Goal: Transaction & Acquisition: Purchase product/service

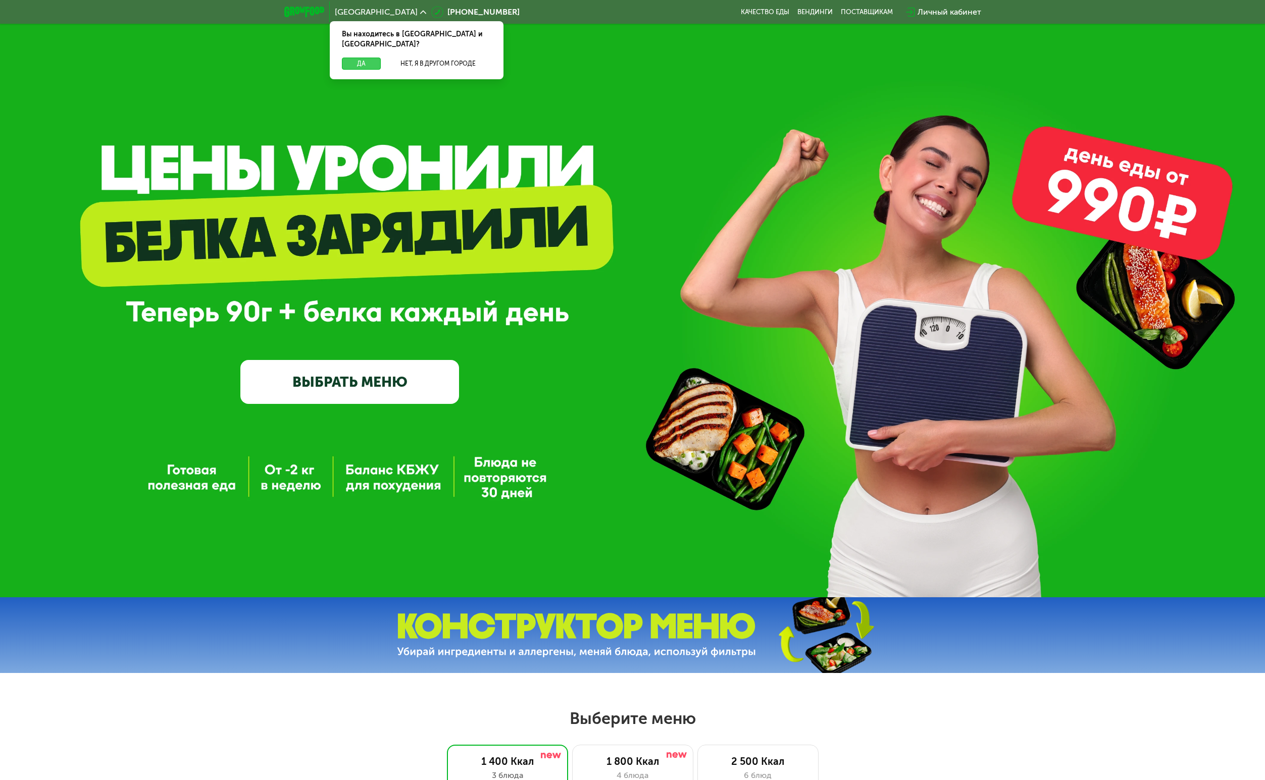
click at [355, 58] on button "Да" at bounding box center [361, 64] width 39 height 12
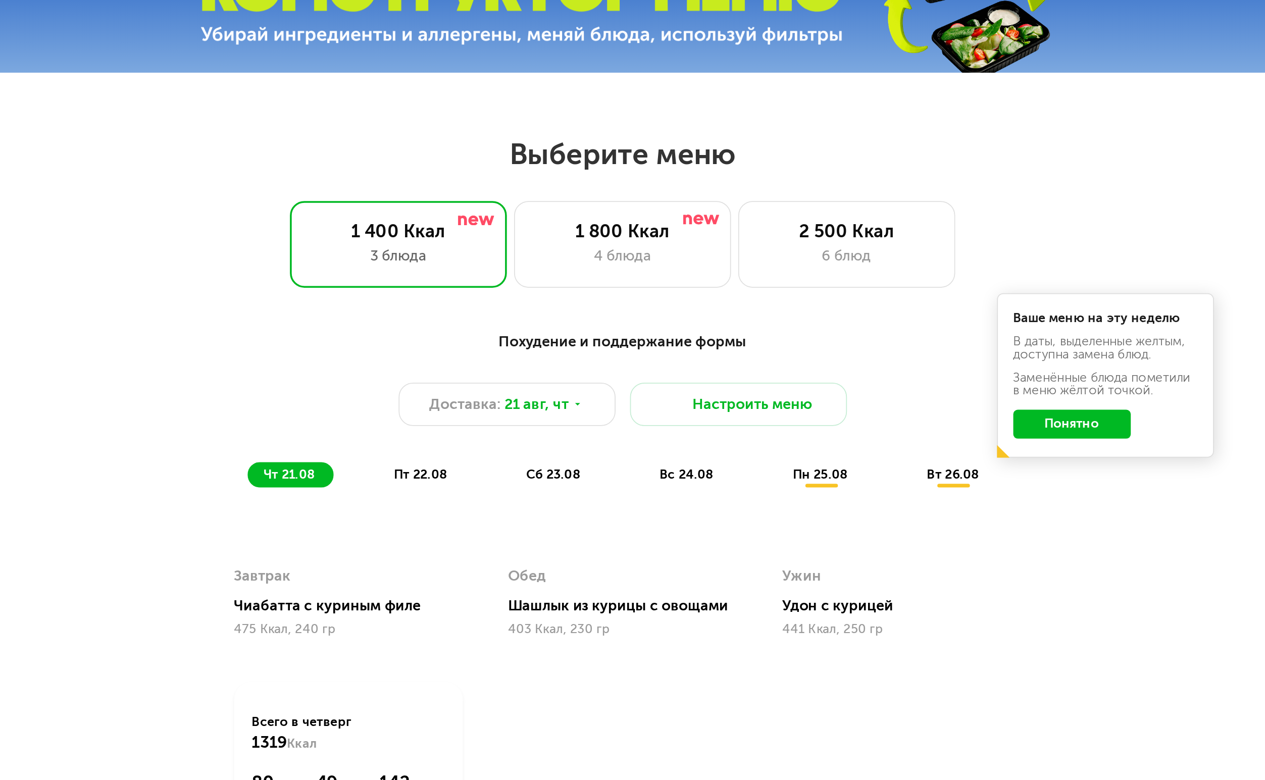
scroll to position [293, 0]
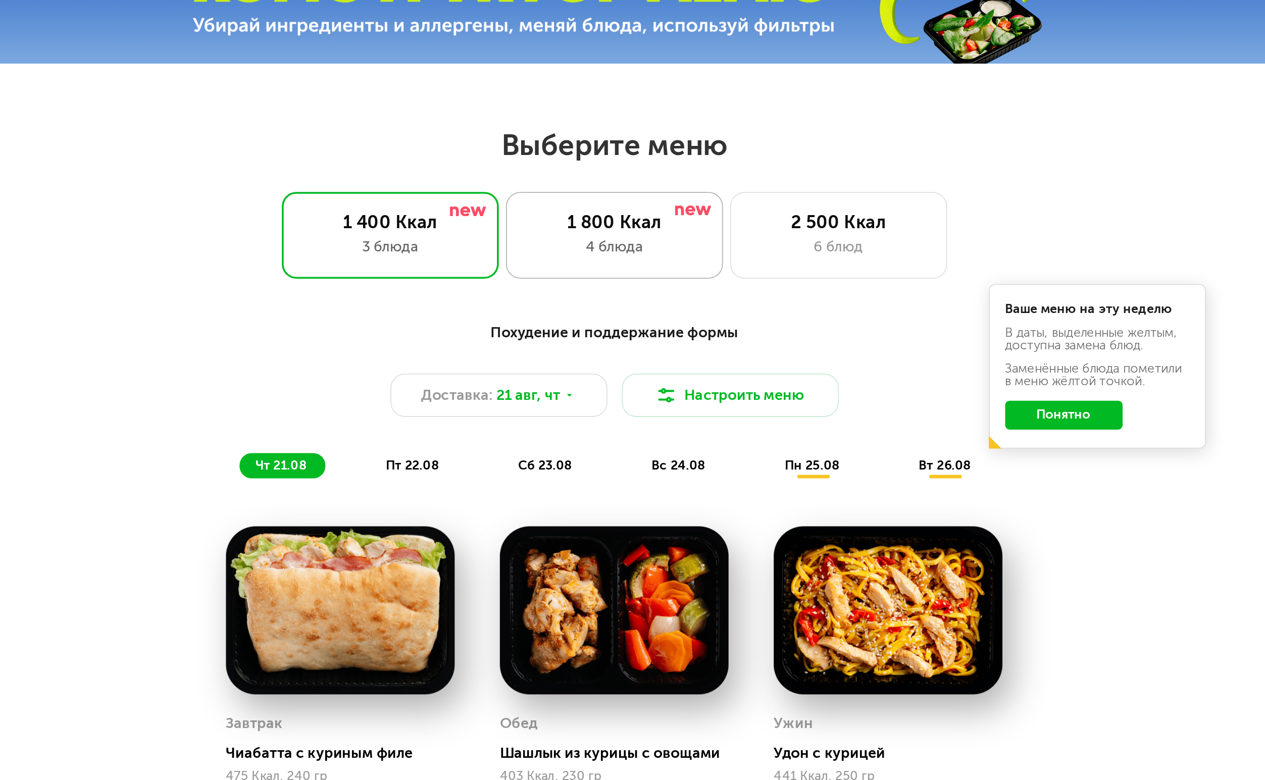
click at [658, 480] on div "4 блюда" at bounding box center [633, 482] width 100 height 12
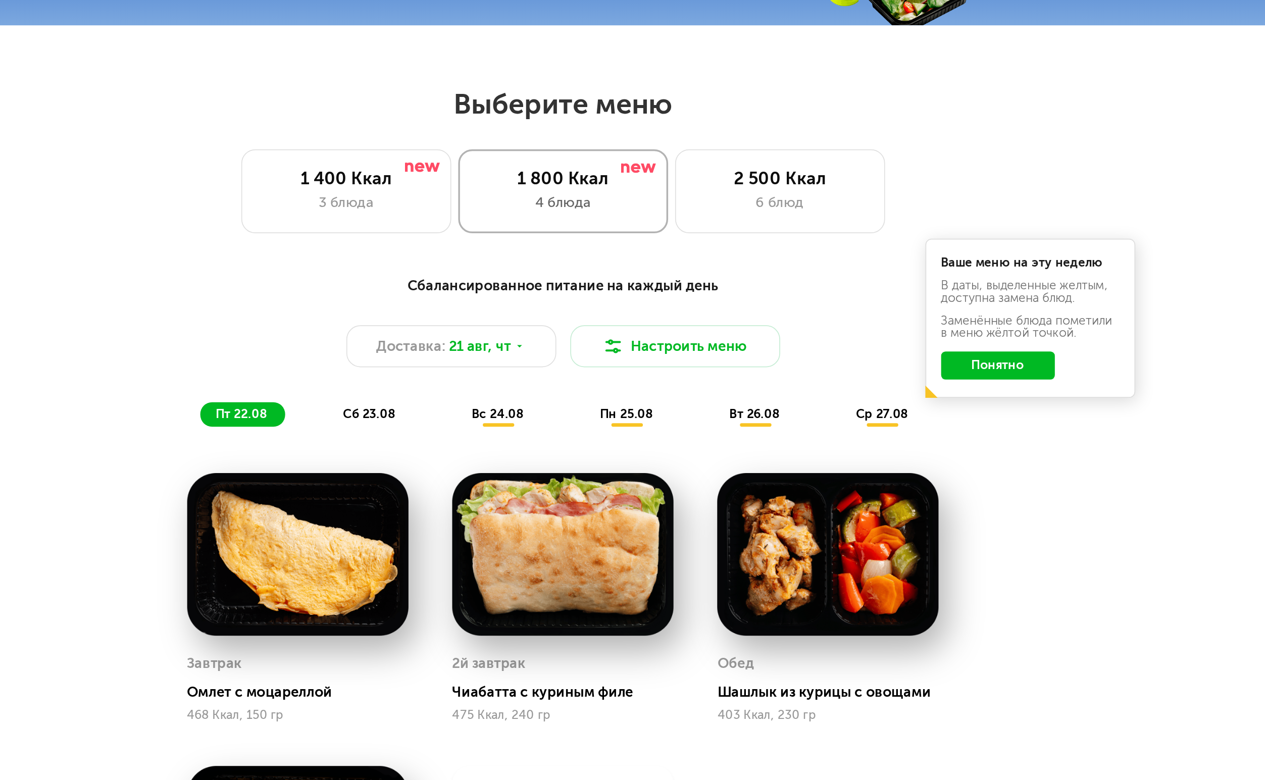
scroll to position [329, 0]
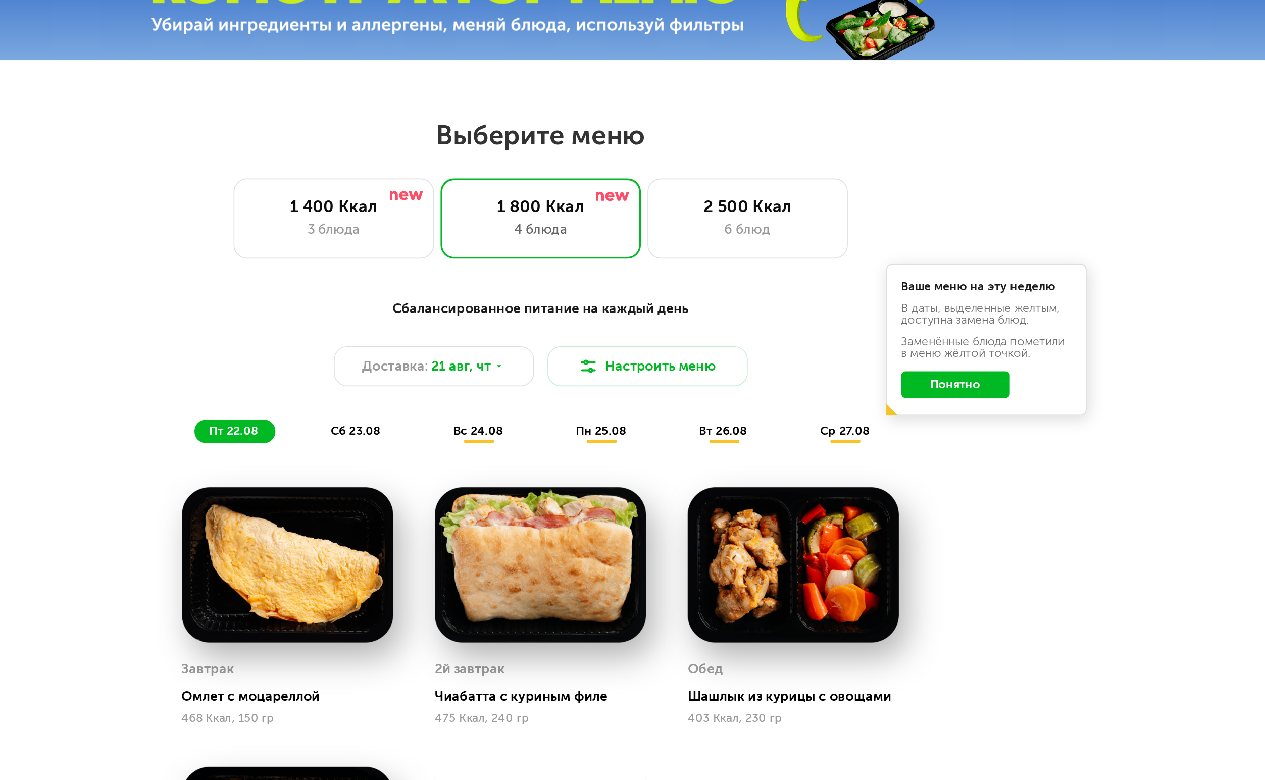
click at [878, 542] on button "Понятно" at bounding box center [884, 541] width 66 height 16
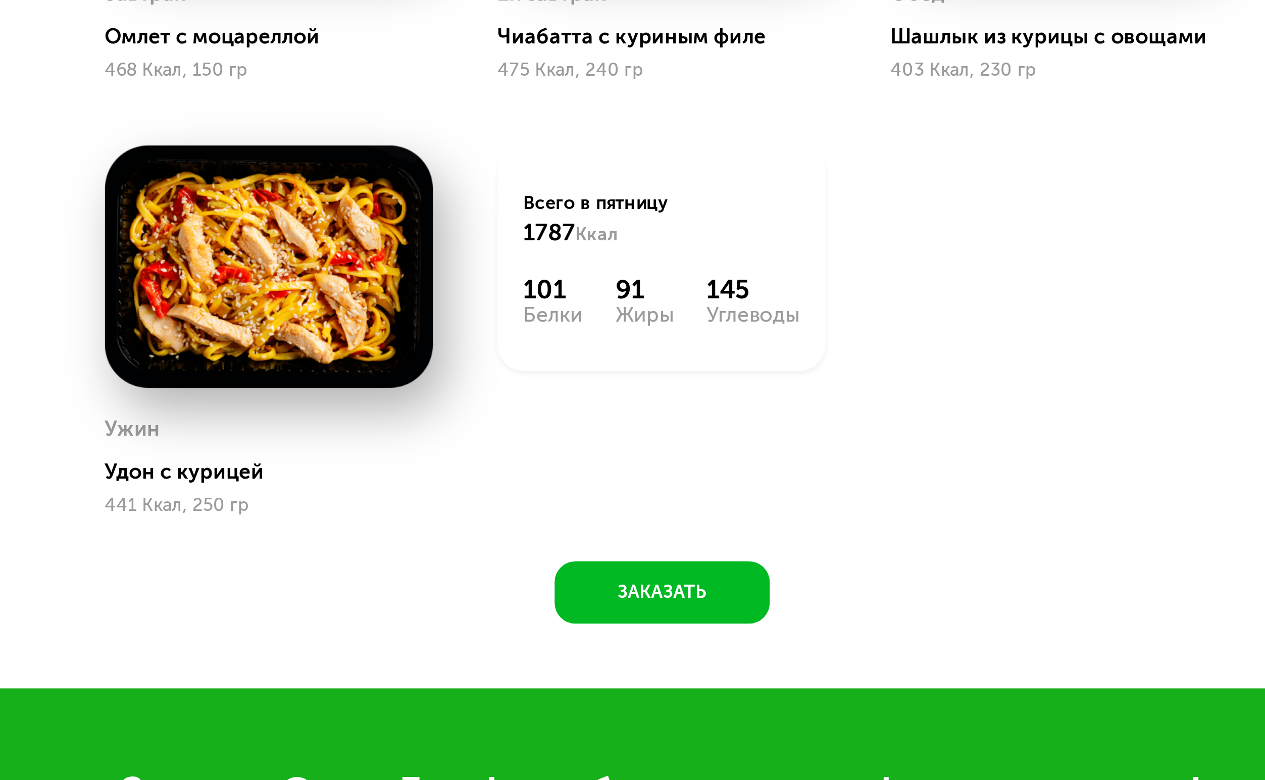
scroll to position [567, 0]
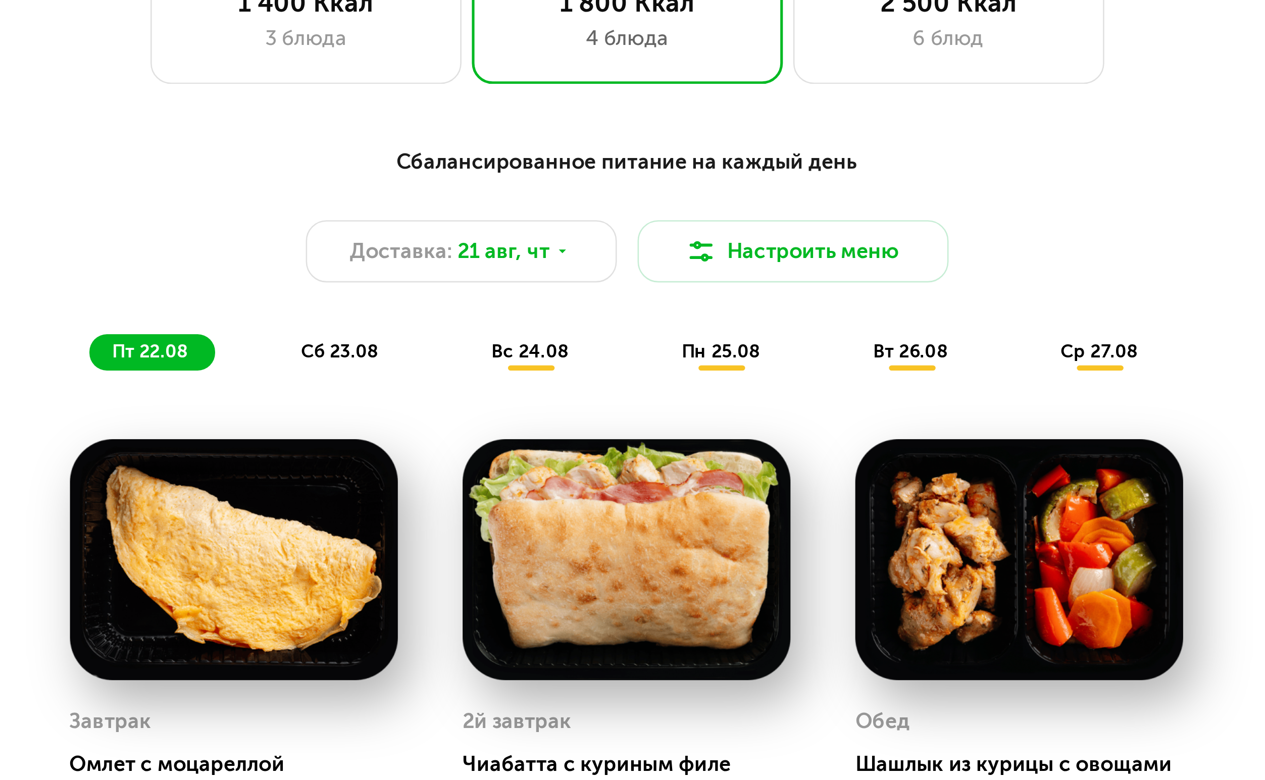
click at [527, 334] on span "сб 23.08" at bounding box center [520, 330] width 30 height 9
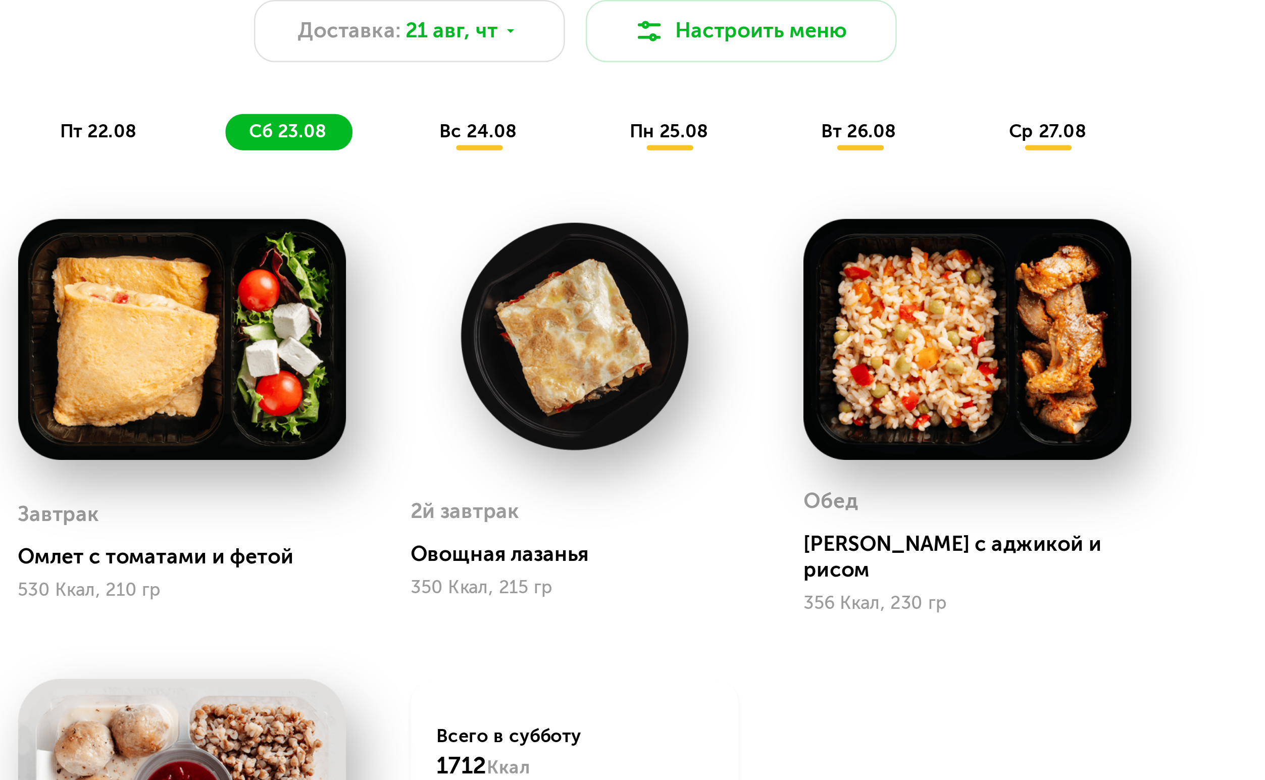
click at [596, 334] on span "вс 24.08" at bounding box center [595, 330] width 30 height 9
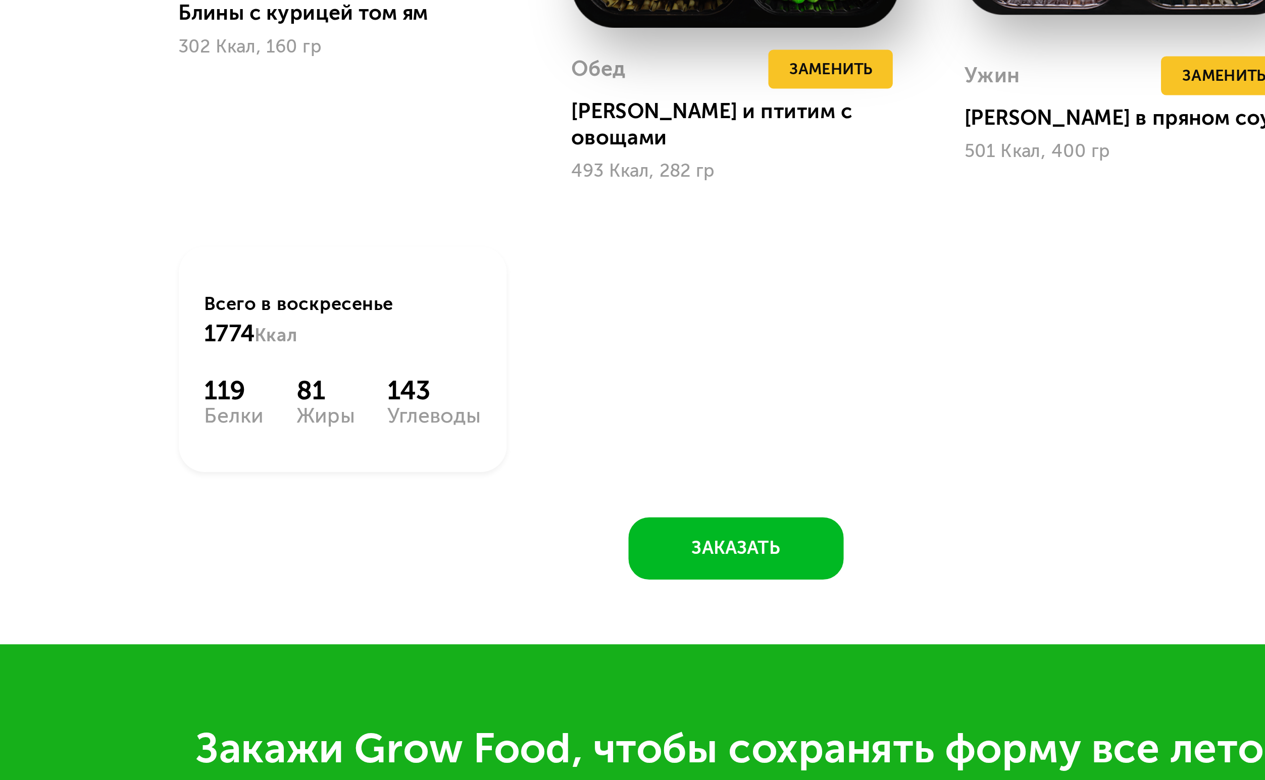
scroll to position [715, 0]
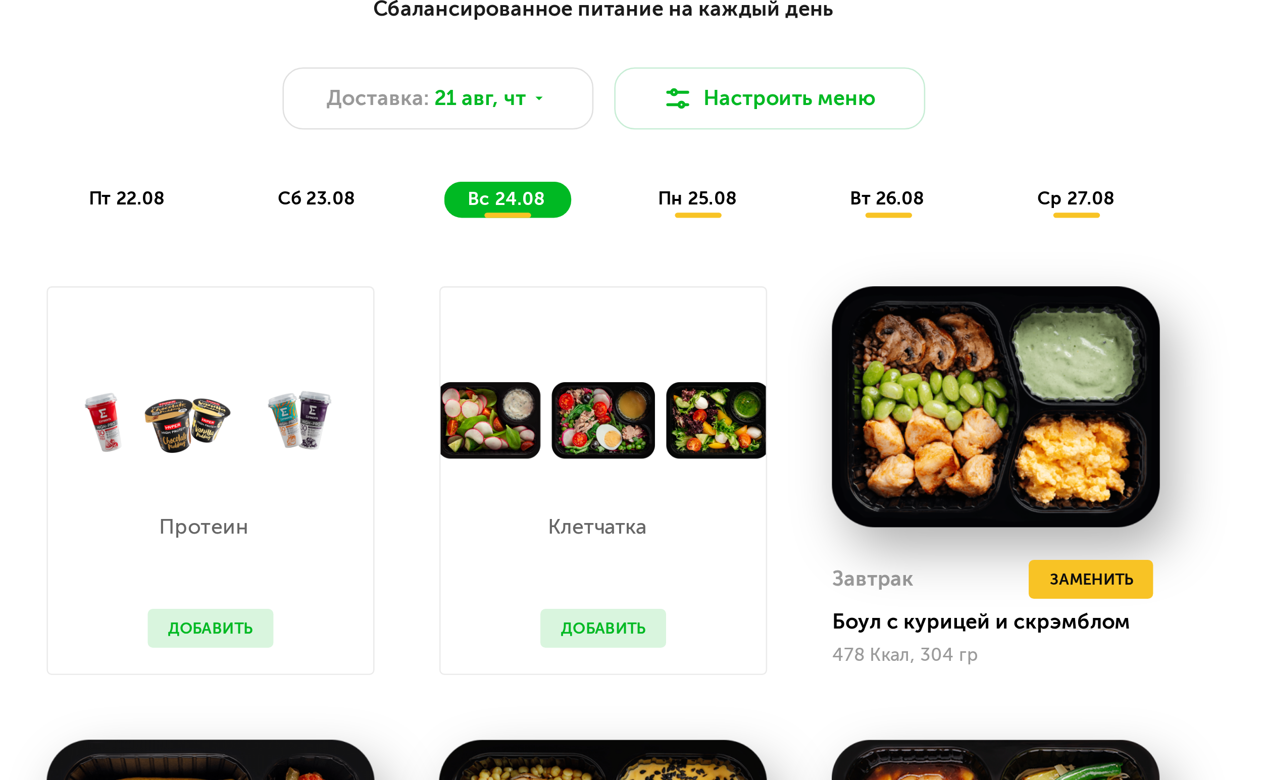
click at [669, 187] on span "пн 25.08" at bounding box center [669, 182] width 31 height 9
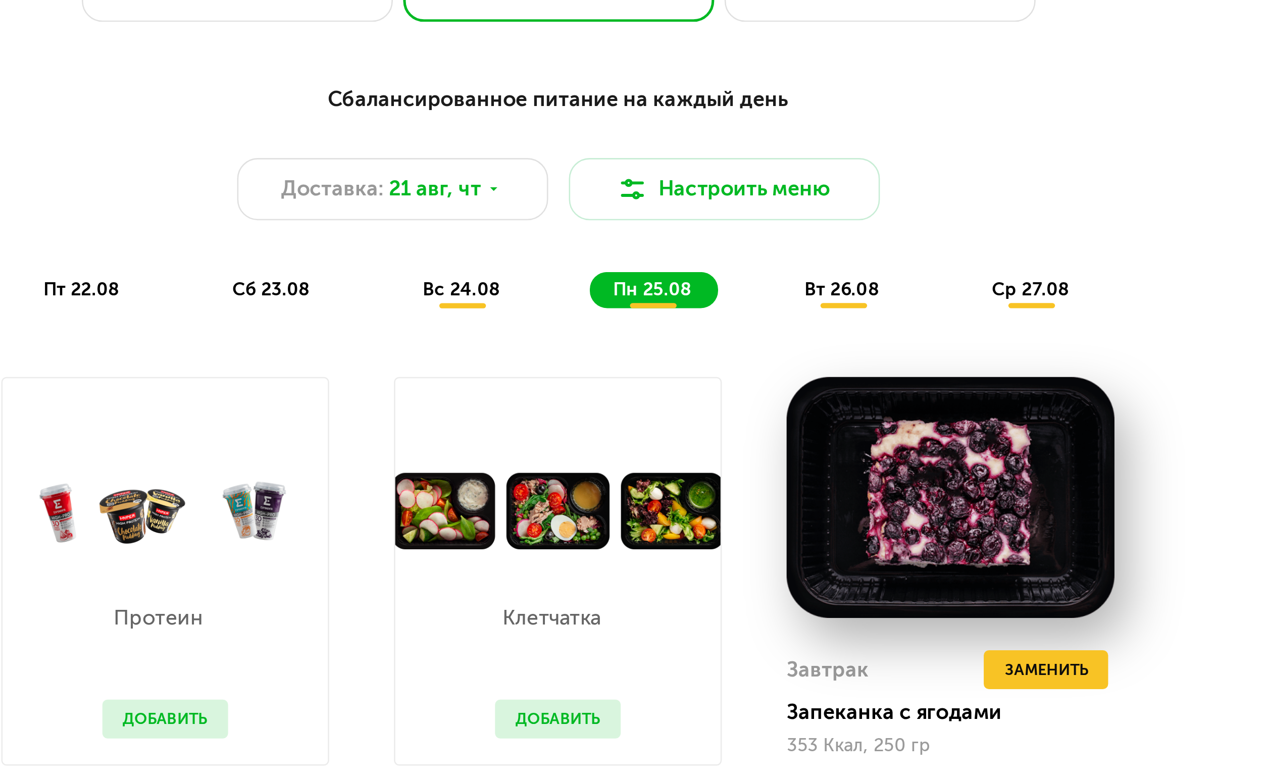
click at [750, 187] on span "вт 26.08" at bounding box center [743, 182] width 29 height 9
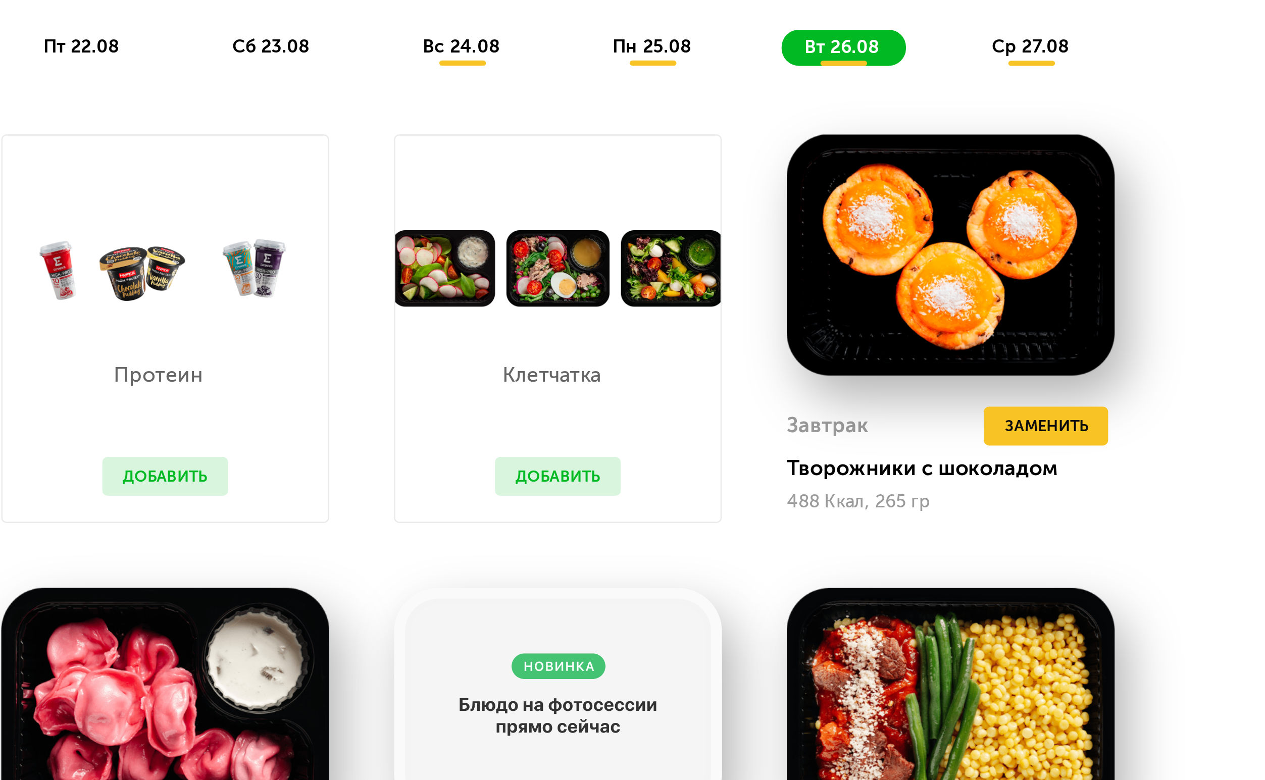
click at [451, 416] on img at bounding box center [480, 440] width 128 height 94
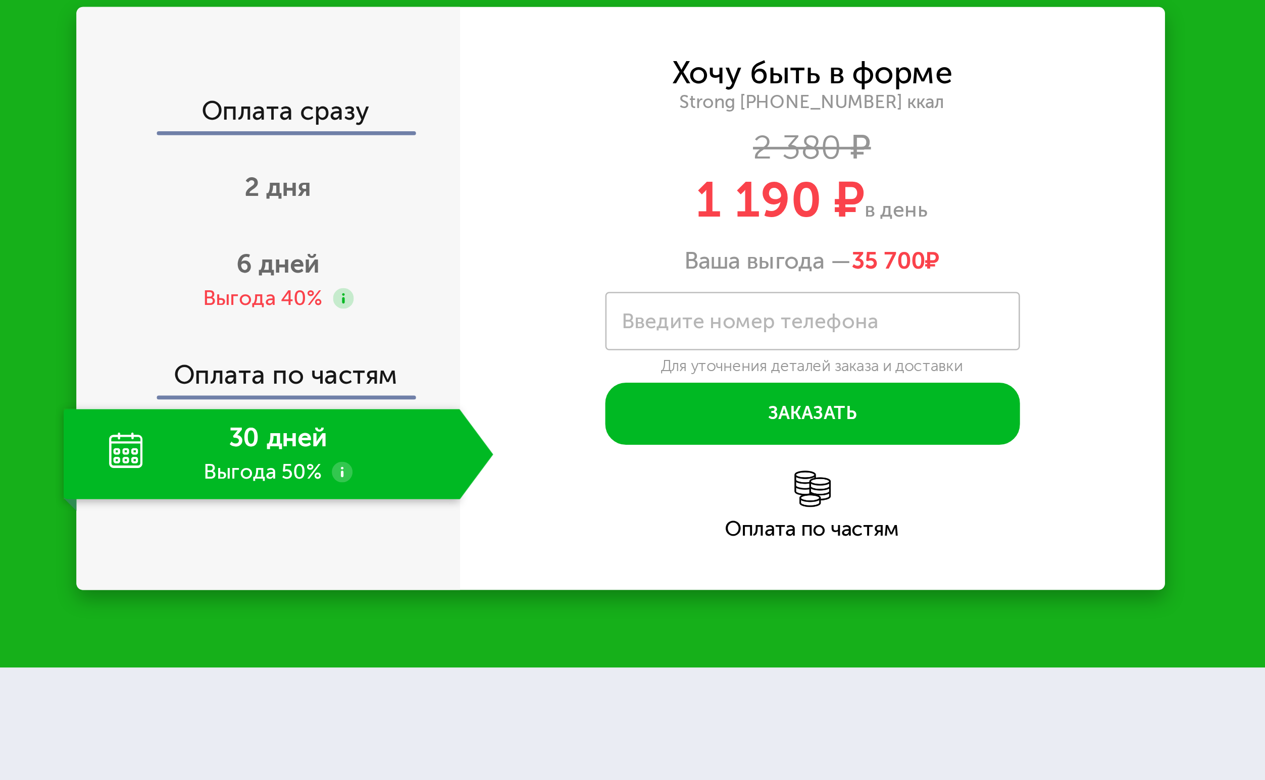
scroll to position [1027, 0]
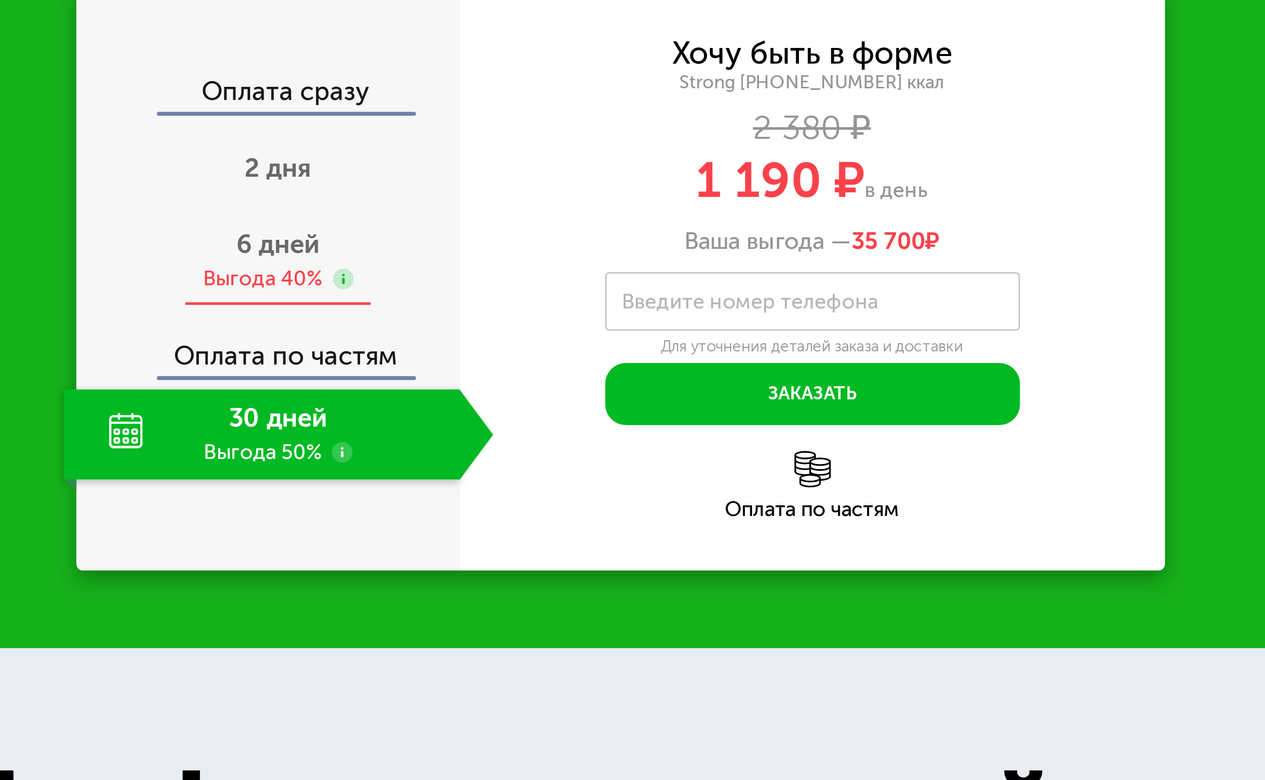
click at [505, 577] on span "6 дней" at bounding box center [499, 571] width 32 height 12
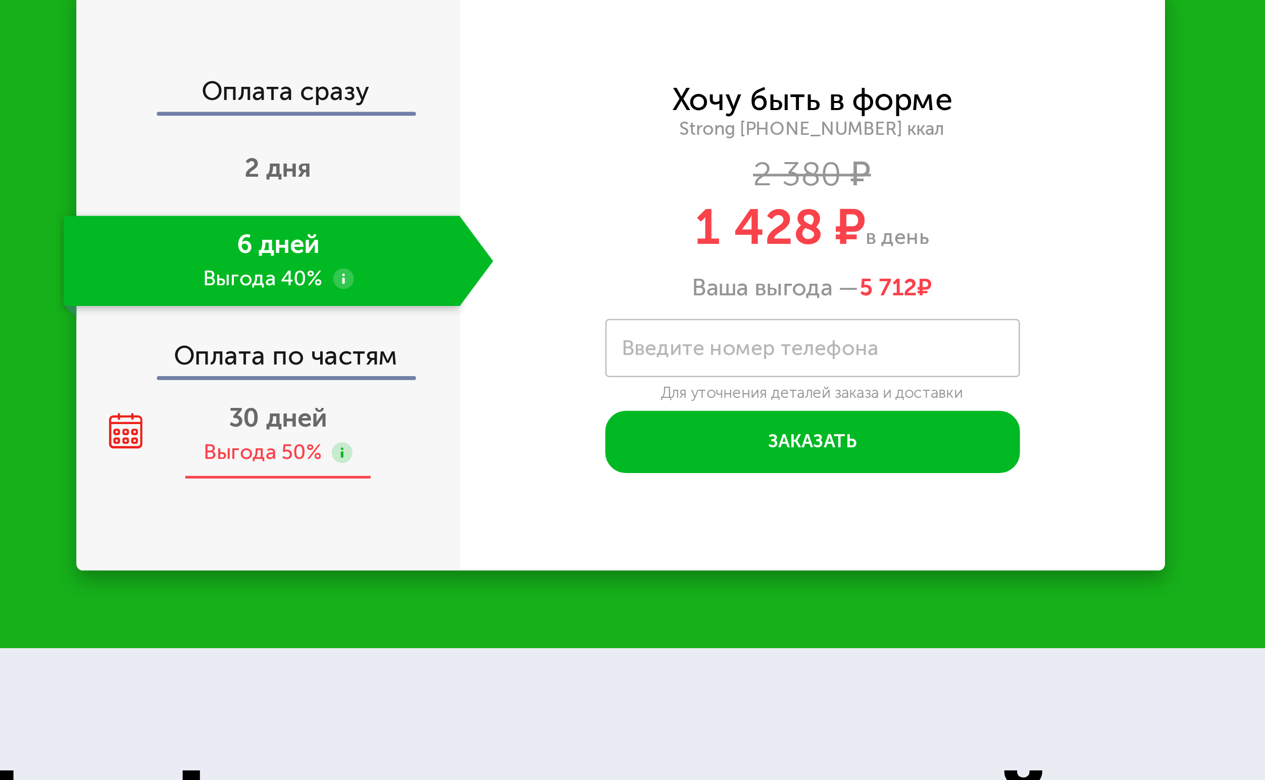
click at [500, 643] on span "30 дней" at bounding box center [499, 639] width 38 height 12
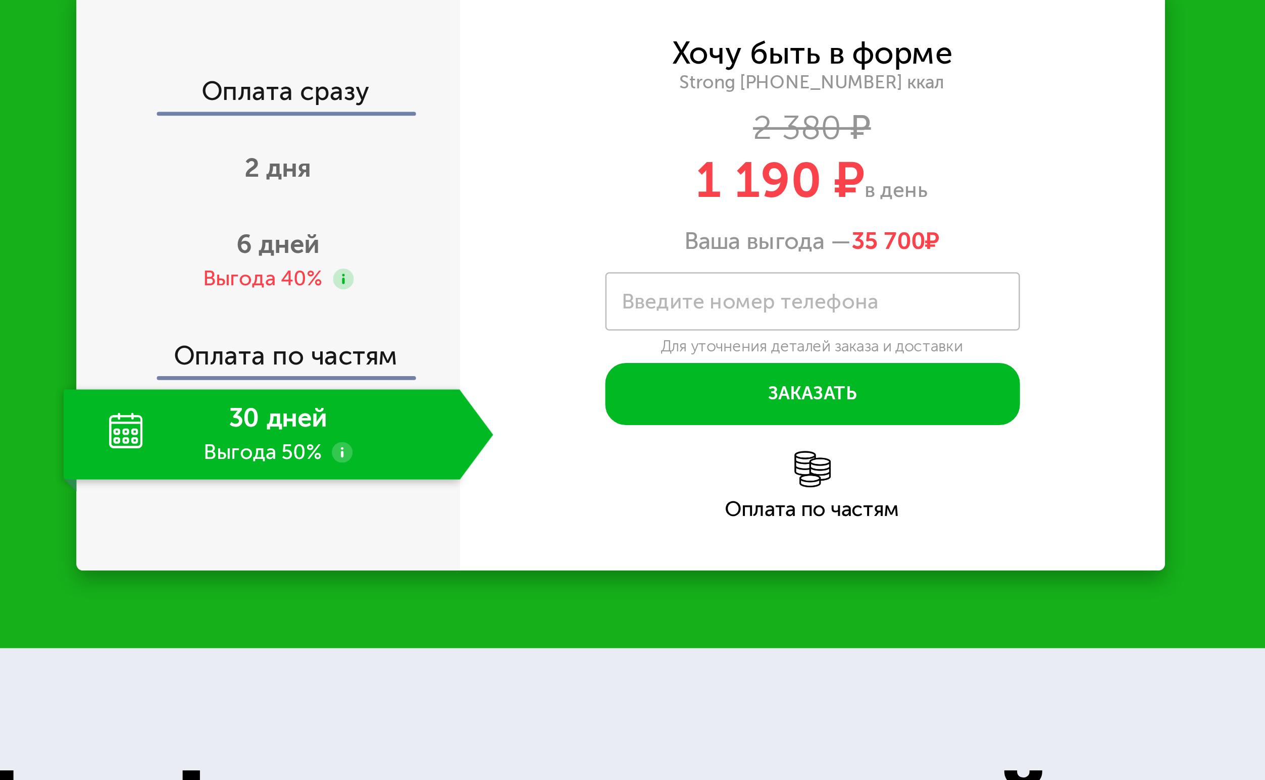
scroll to position [1026, 0]
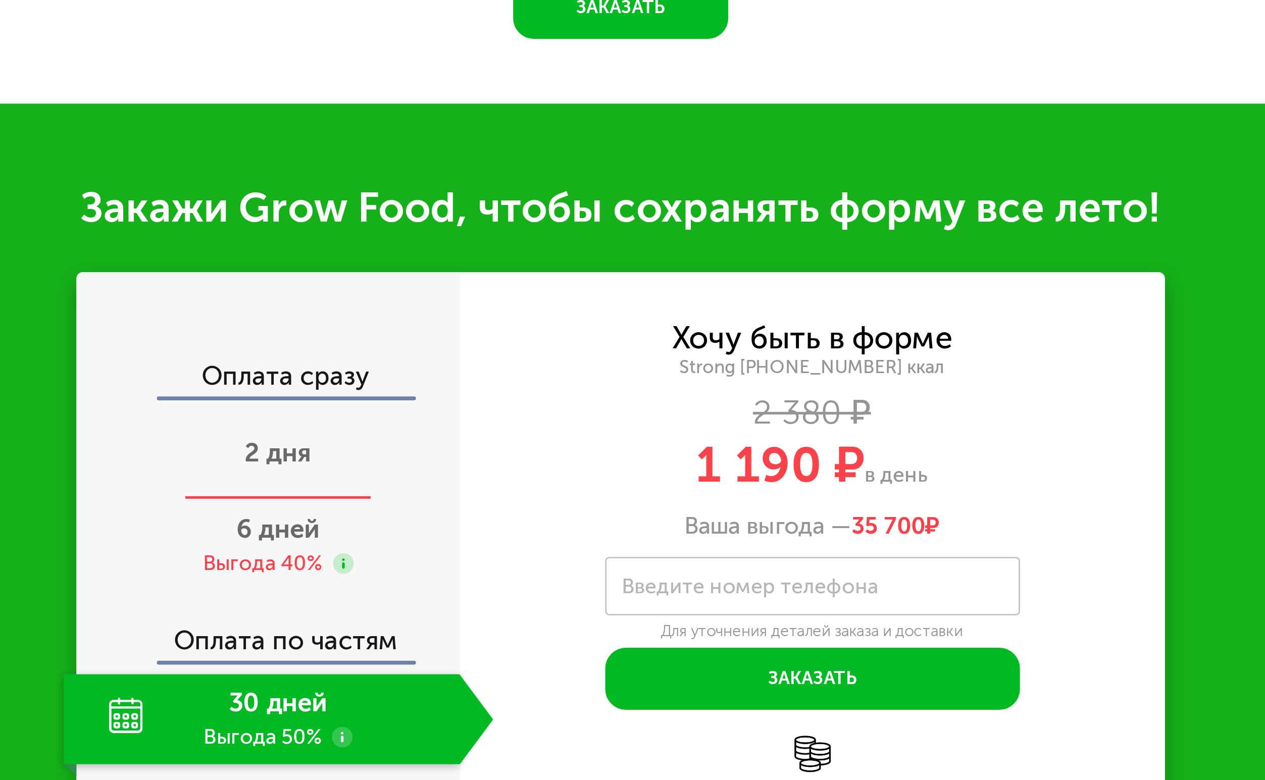
click at [497, 553] on div "2 дня" at bounding box center [500, 542] width 168 height 35
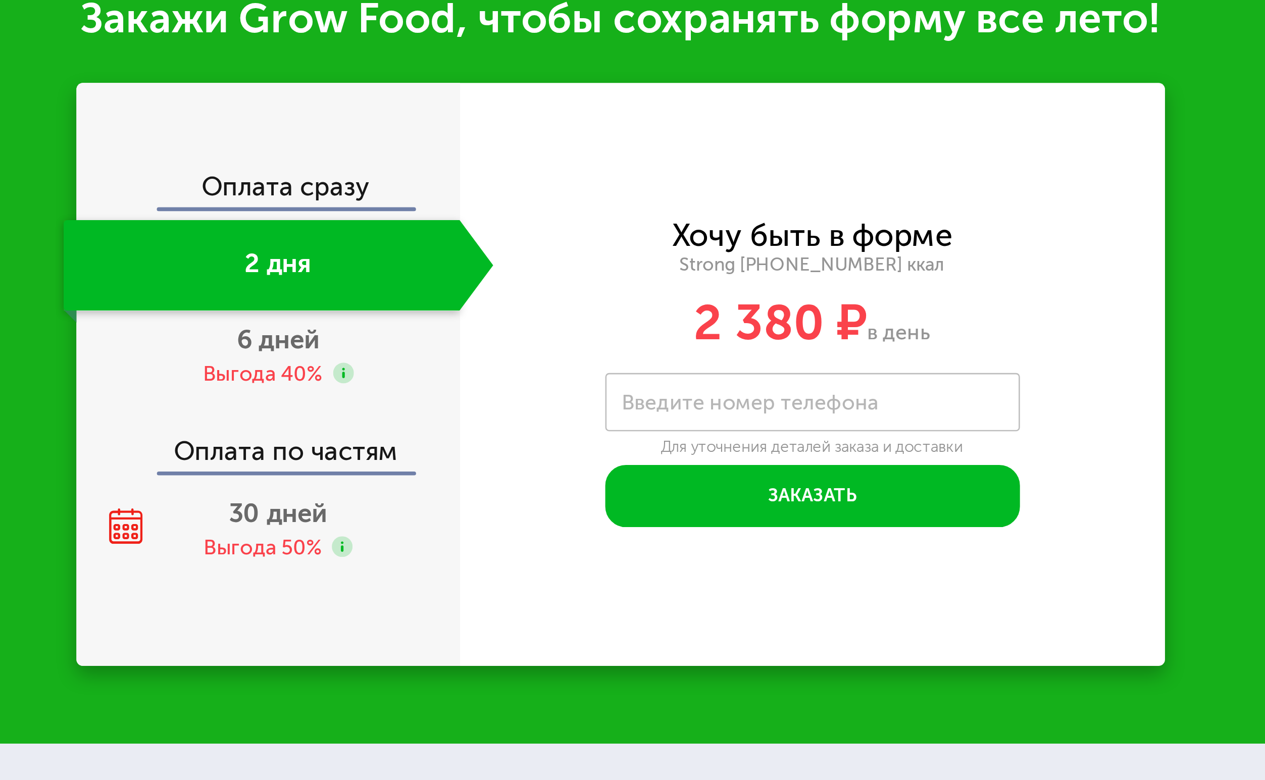
scroll to position [952, 0]
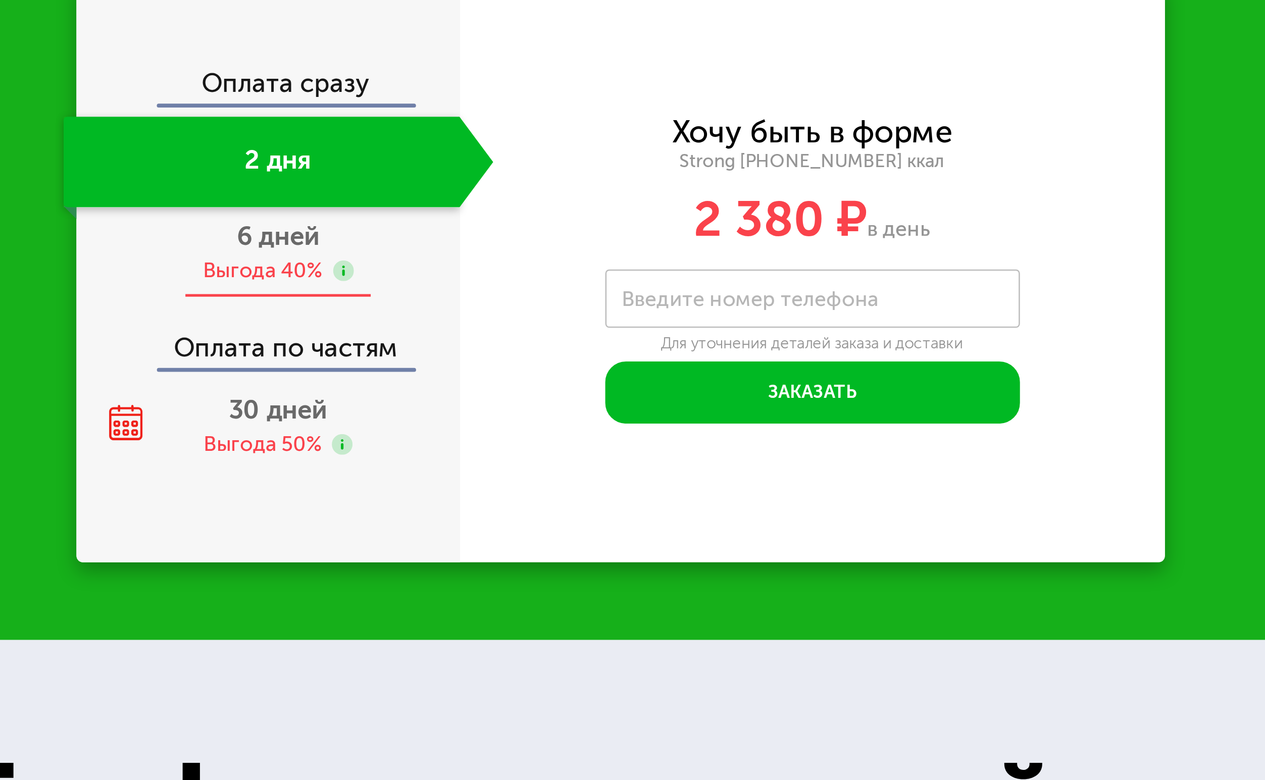
click at [505, 539] on div "Выгода 40%" at bounding box center [493, 539] width 46 height 11
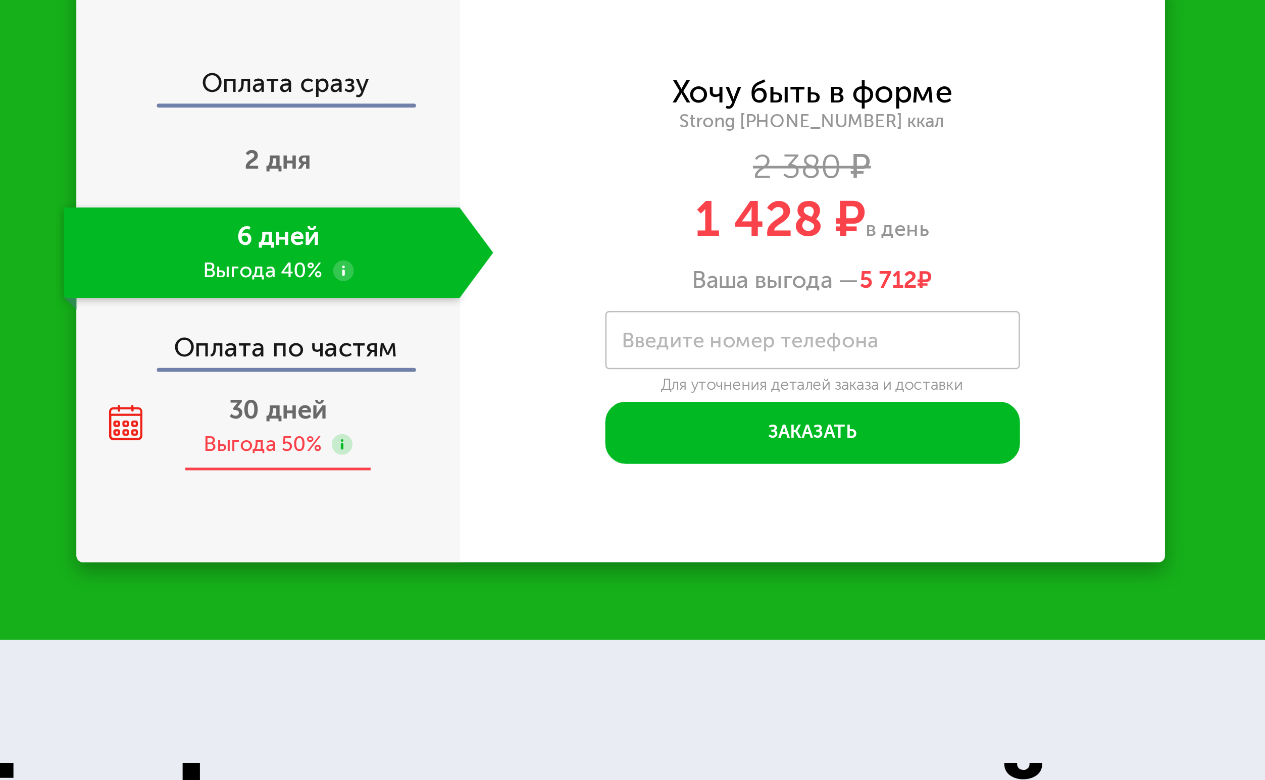
click at [506, 598] on span "30 дней" at bounding box center [499, 593] width 38 height 12
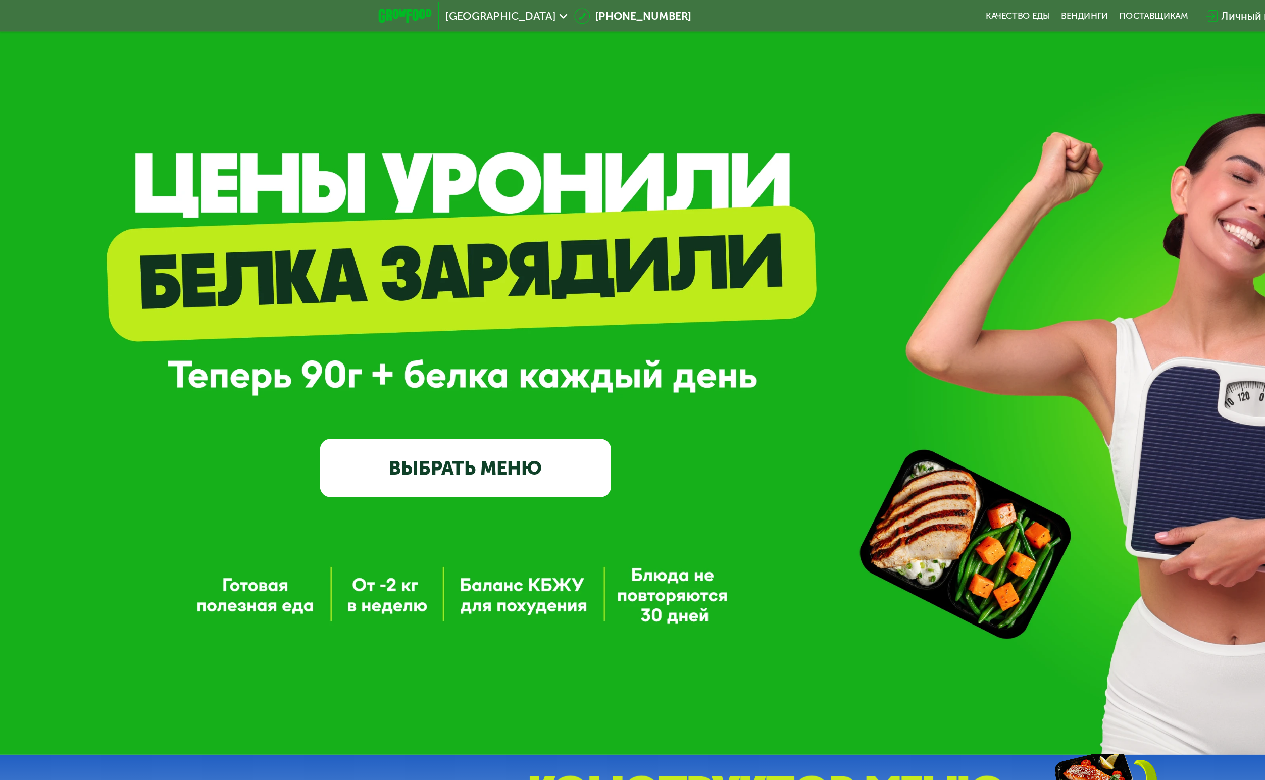
scroll to position [0, 0]
